Goal: Navigation & Orientation: Understand site structure

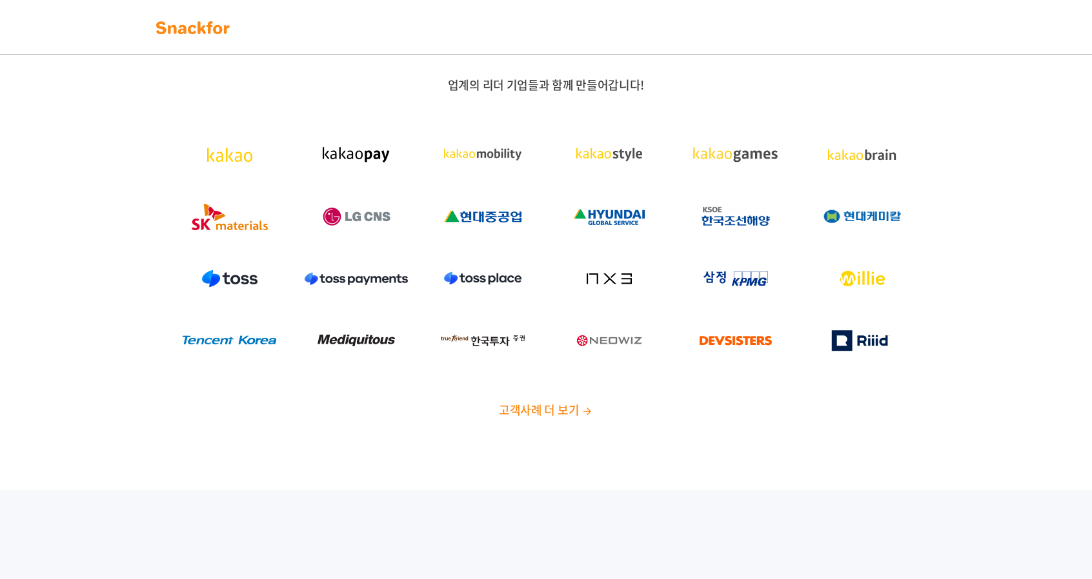
click at [549, 427] on div "업계의 리더 기업들과 함께 만들어갑니다! 고객사례 더 보기" at bounding box center [546, 252] width 1092 height 475
click at [555, 403] on span "고객사례 더 보기" at bounding box center [539, 409] width 80 height 17
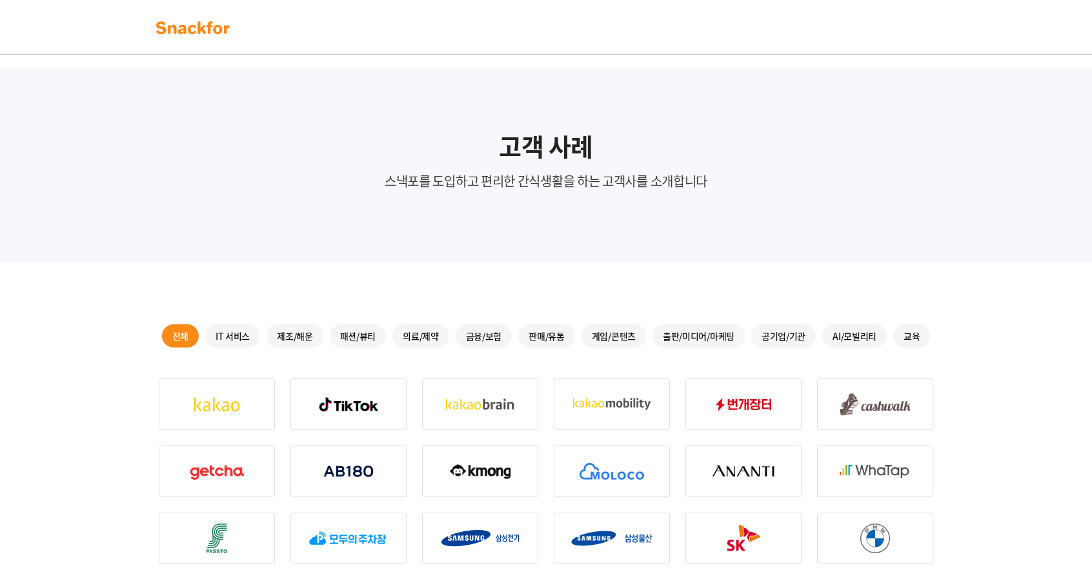
click at [212, 32] on img at bounding box center [192, 27] width 81 height 21
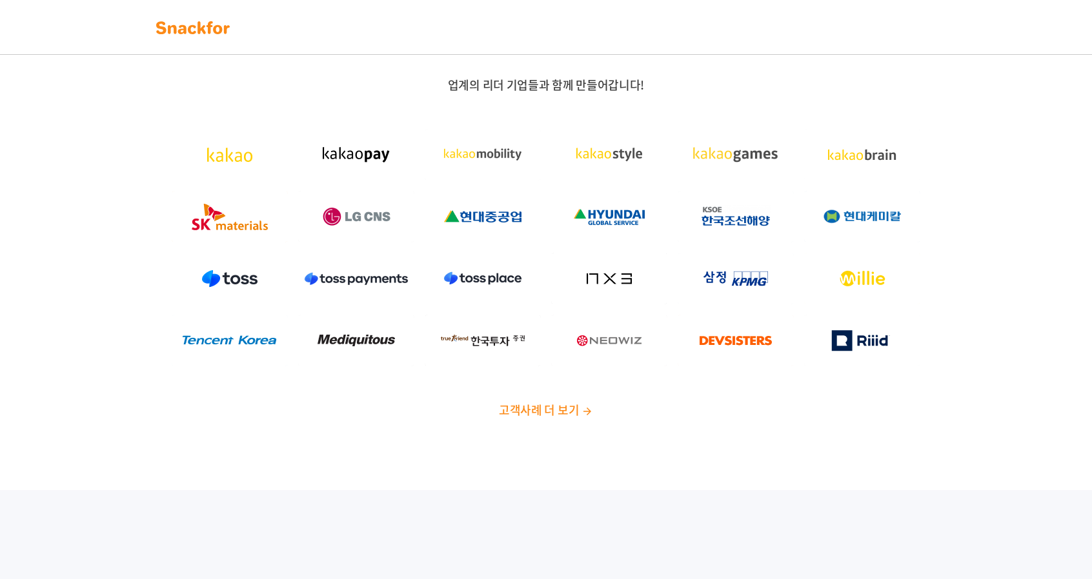
click at [214, 39] on link at bounding box center [192, 27] width 81 height 28
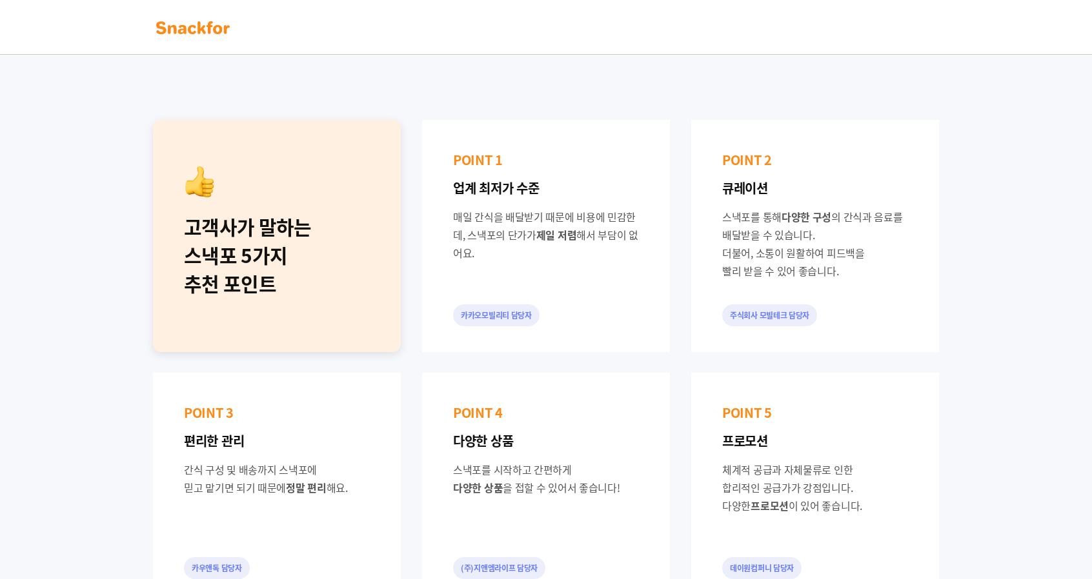
scroll to position [443, 0]
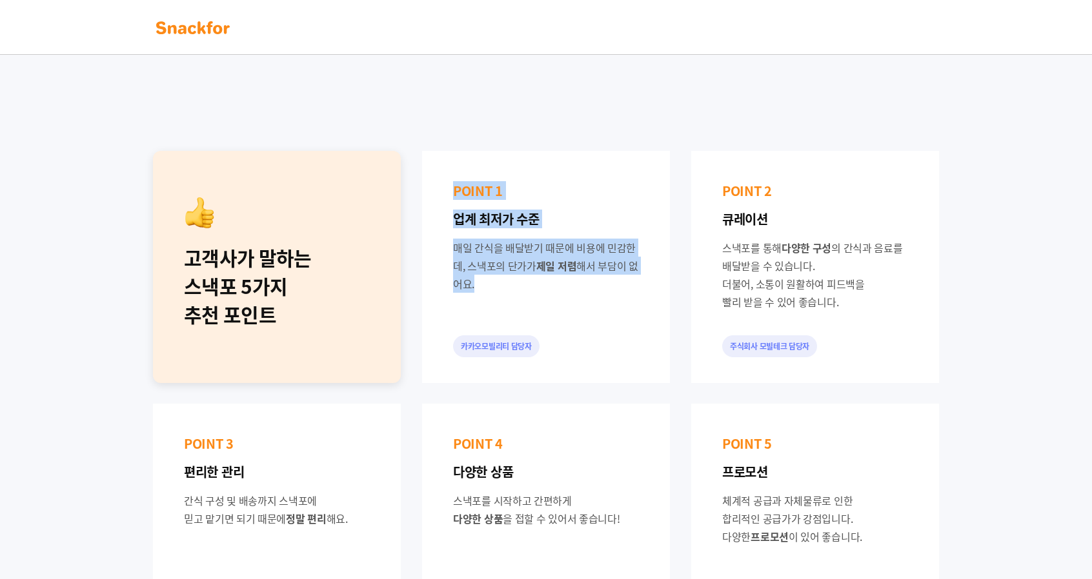
drag, startPoint x: 452, startPoint y: 186, endPoint x: 493, endPoint y: 281, distance: 103.5
click at [493, 281] on div "POINT 1 업계 최저가 수준 매일 간식을 배달받기 때문에 비용에 민감한데, 스낵포의 단가가 제일 저렴 해서 부담이 없어요. 카카오모빌리티 …" at bounding box center [546, 267] width 248 height 232
drag, startPoint x: 718, startPoint y: 190, endPoint x: 821, endPoint y: 320, distance: 165.8
click at [821, 320] on div "POINT 2 큐레이션 스낵포를 통해 다양한 구성 의 간식과 음료를 배달받을 수 있습니다. 더불어, 소통이 원활하여 피드백을 빨리 받을 수 있…" at bounding box center [815, 267] width 248 height 232
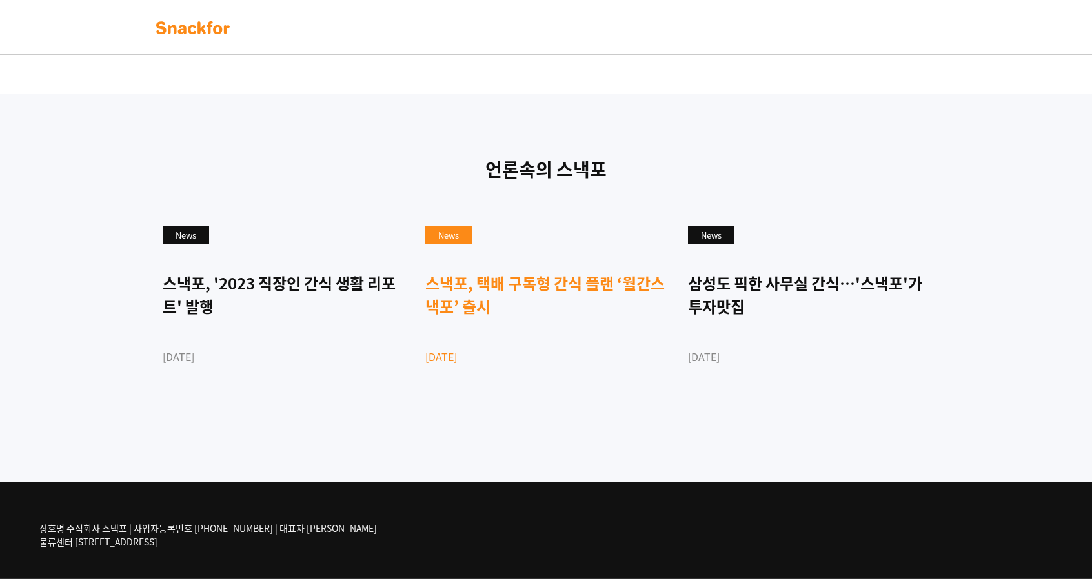
scroll to position [3047, 0]
